Goal: Task Accomplishment & Management: Complete application form

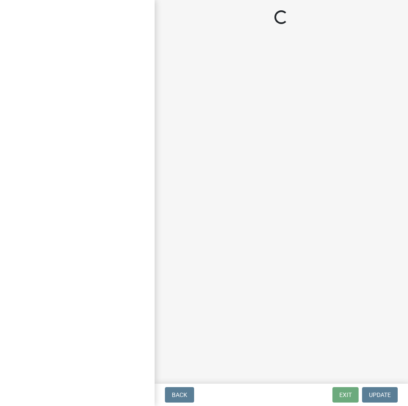
click at [283, 286] on main "Loading..." at bounding box center [280, 190] width 253 height 380
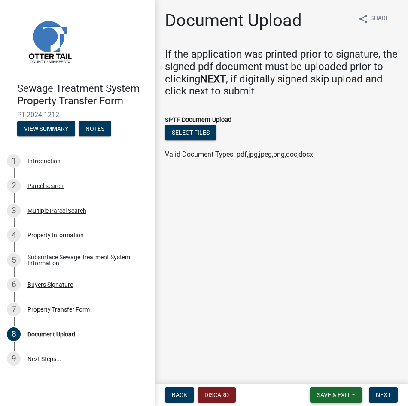
click at [337, 392] on span "Save & Exit" at bounding box center [333, 394] width 33 height 7
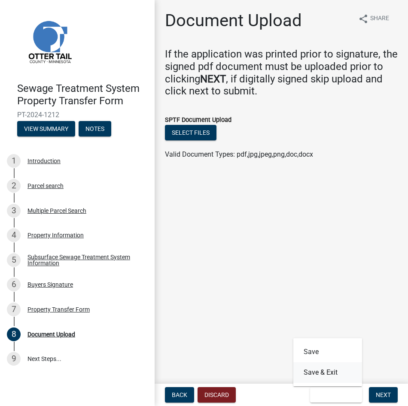
click at [328, 370] on button "Save & Exit" at bounding box center [327, 372] width 69 height 21
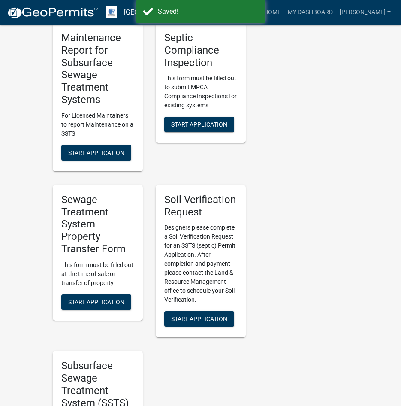
scroll to position [601, 0]
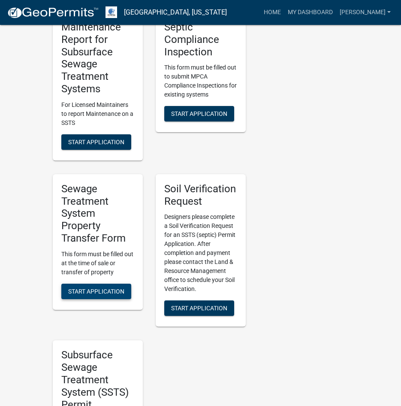
click at [80, 287] on button "Start Application" at bounding box center [96, 291] width 70 height 15
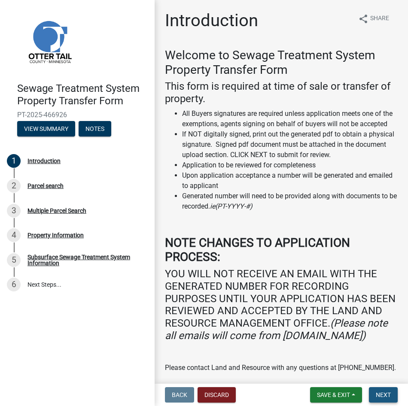
click at [389, 394] on span "Next" at bounding box center [382, 394] width 15 height 7
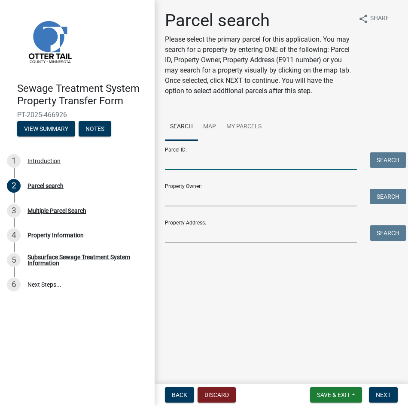
click at [211, 159] on input "Parcel ID:" at bounding box center [261, 161] width 192 height 18
type input "30000990355000"
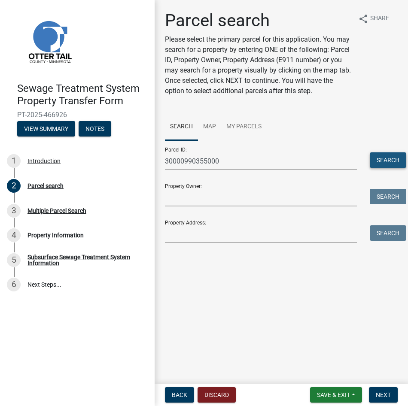
click at [390, 160] on button "Search" at bounding box center [387, 159] width 36 height 15
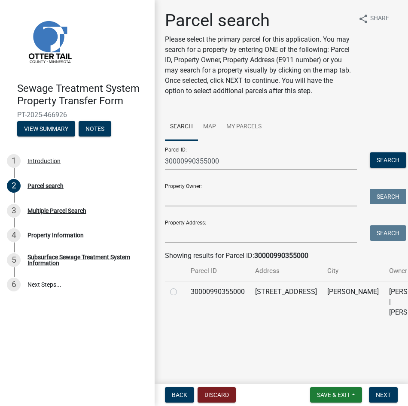
click at [180, 287] on label at bounding box center [180, 287] width 0 height 0
click at [180, 292] on input "radio" at bounding box center [183, 290] width 6 height 6
radio input "true"
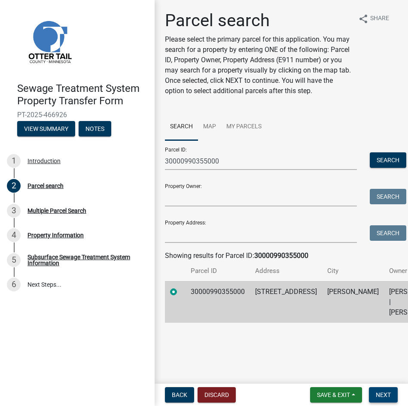
click at [383, 393] on span "Next" at bounding box center [382, 394] width 15 height 7
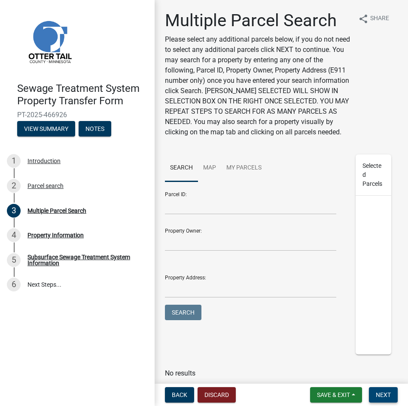
click at [385, 398] on span "Next" at bounding box center [382, 394] width 15 height 7
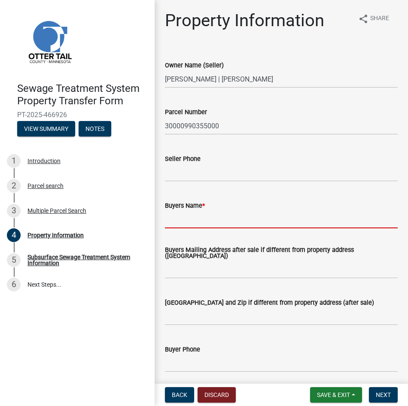
click at [228, 216] on input "Buyers Name *" at bounding box center [281, 220] width 233 height 18
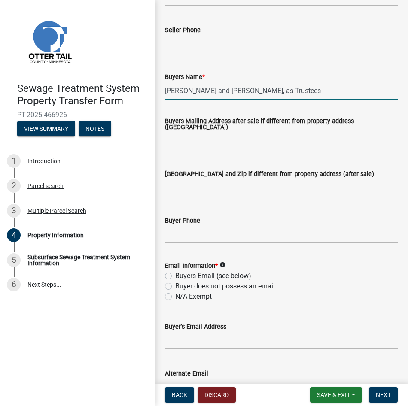
scroll to position [172, 0]
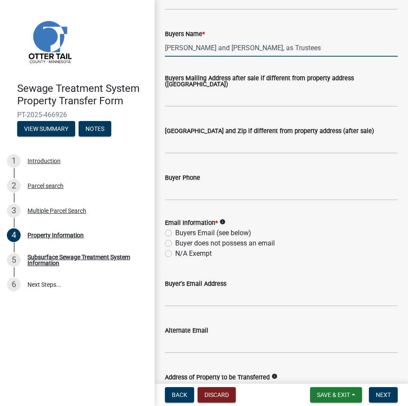
type input "[PERSON_NAME] and [PERSON_NAME], as Trustees"
click at [175, 233] on label "Buyers Email (see below)" at bounding box center [213, 233] width 76 height 10
click at [175, 233] on input "Buyers Email (see below)" at bounding box center [178, 231] width 6 height 6
radio input "true"
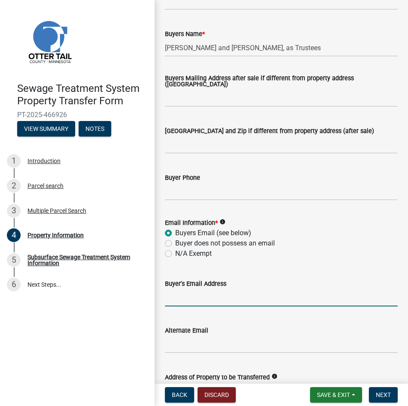
click at [220, 297] on input "Buyer's Email Address" at bounding box center [281, 298] width 233 height 18
type input "[EMAIL_ADDRESS][DOMAIN_NAME]"
click at [255, 256] on div "N/A Exempt" at bounding box center [281, 253] width 233 height 10
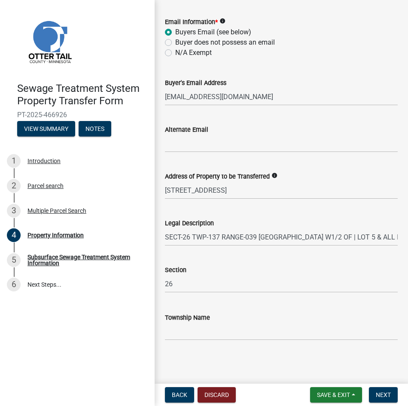
scroll to position [373, 0]
click at [389, 391] on span "Next" at bounding box center [382, 394] width 15 height 7
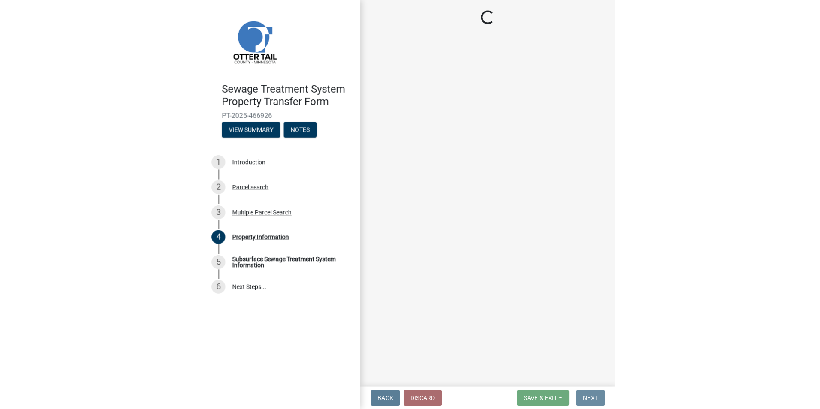
scroll to position [0, 0]
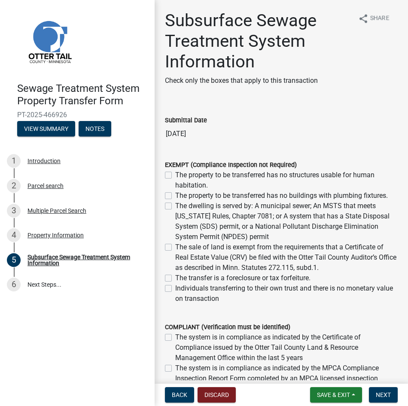
click at [175, 248] on label "The sale of land is exempt from the requirements that a Certificate of Real Est…" at bounding box center [286, 257] width 222 height 31
click at [175, 248] on input "The sale of land is exempt from the requirements that a Certificate of Real Est…" at bounding box center [178, 245] width 6 height 6
checkbox input "true"
checkbox input "false"
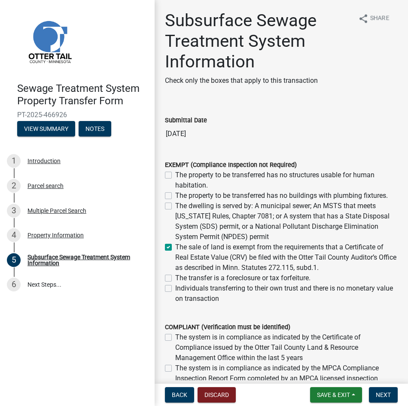
checkbox input "false"
checkbox input "true"
checkbox input "false"
click at [390, 392] on span "Next" at bounding box center [382, 394] width 15 height 7
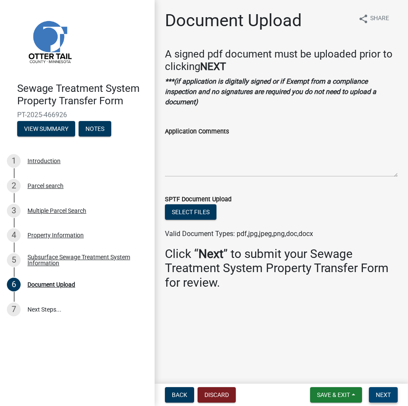
click at [385, 393] on span "Next" at bounding box center [382, 394] width 15 height 7
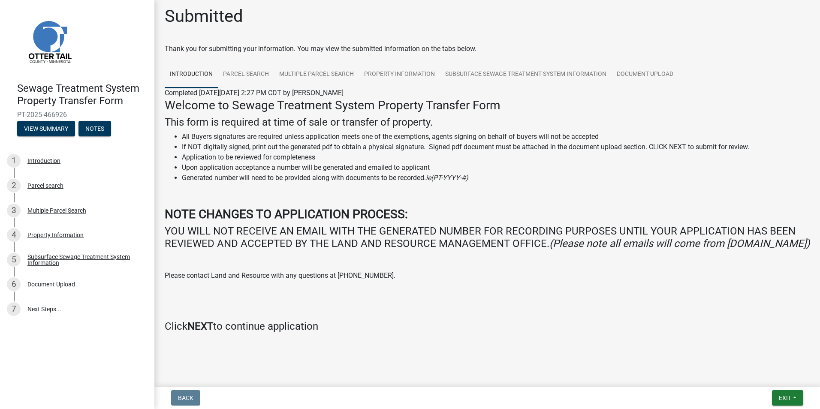
scroll to position [17, 0]
click at [47, 128] on button "View Summary" at bounding box center [46, 128] width 58 height 15
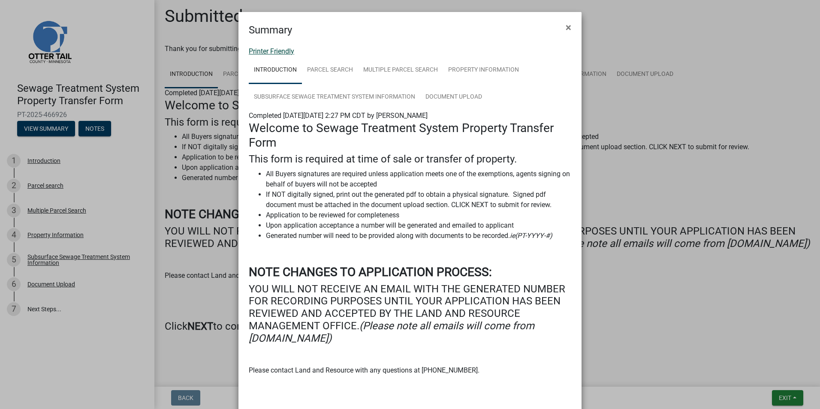
click at [266, 49] on link "Printer Friendly" at bounding box center [271, 51] width 45 height 8
